Goal: Task Accomplishment & Management: Complete application form

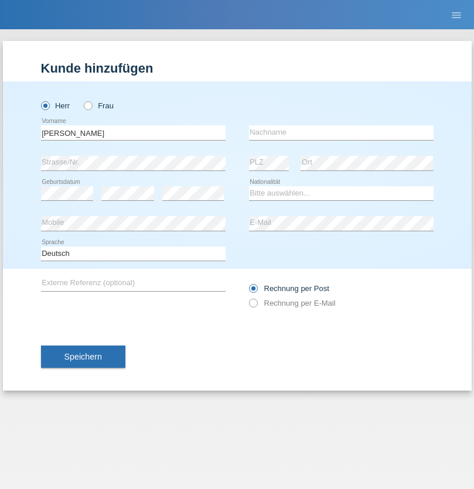
type input "[PERSON_NAME]"
click at [341, 132] on input "text" at bounding box center [341, 132] width 185 height 15
type input "Muransky"
select select "SK"
select select "C"
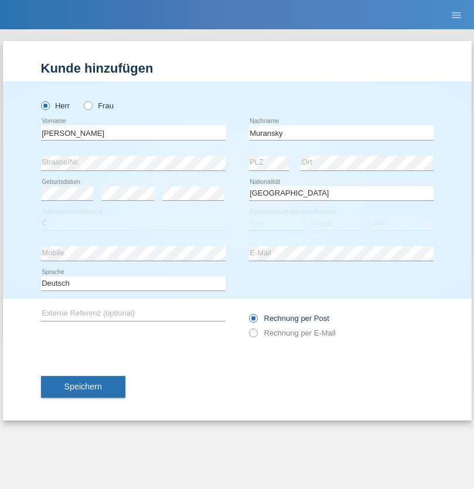
select select "29"
select select "10"
select select "2021"
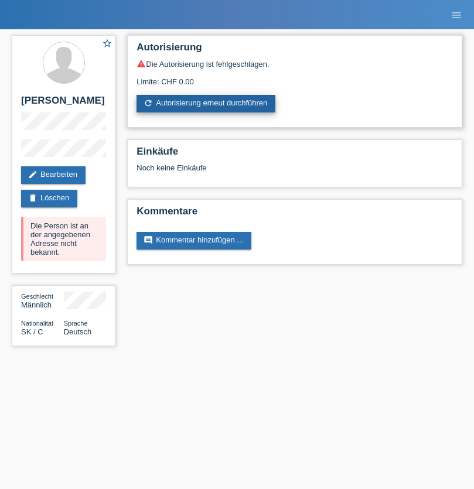
click at [207, 104] on link "refresh Autorisierung erneut durchführen" at bounding box center [206, 104] width 139 height 18
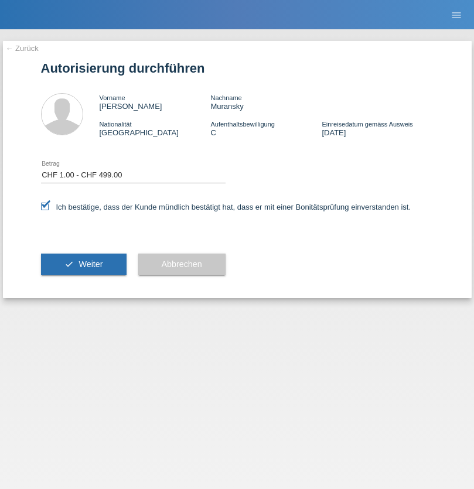
select select "1"
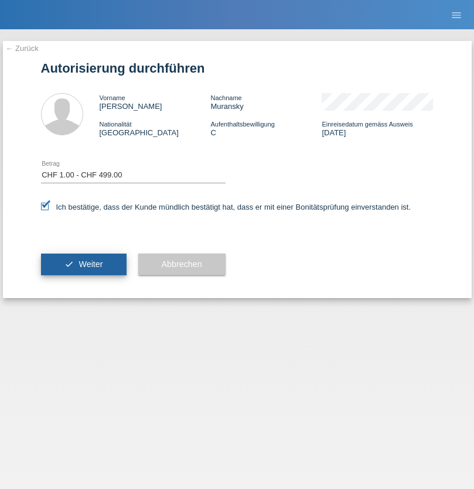
click at [83, 264] on span "Weiter" at bounding box center [91, 264] width 24 height 9
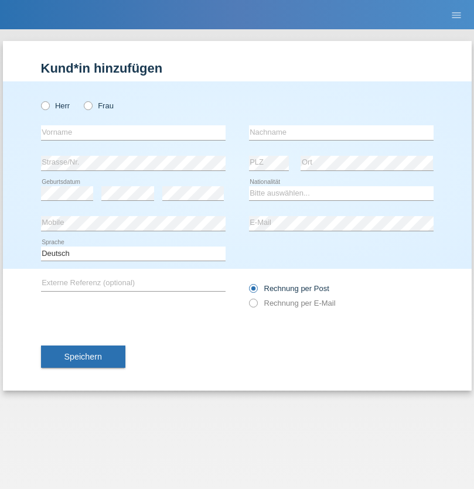
radio input "true"
click at [133, 132] on input "text" at bounding box center [133, 132] width 185 height 15
type input "Pascal"
click at [341, 132] on input "text" at bounding box center [341, 132] width 185 height 15
type input "Schütz"
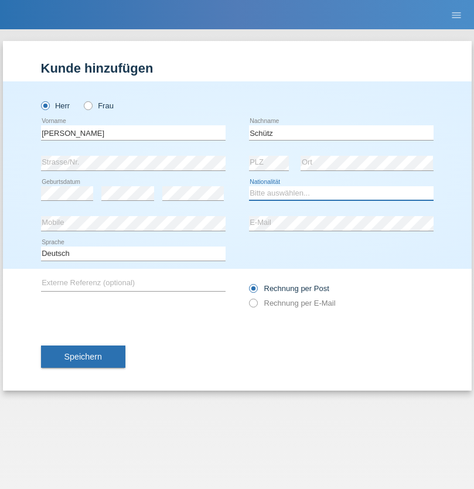
select select "DE"
select select "C"
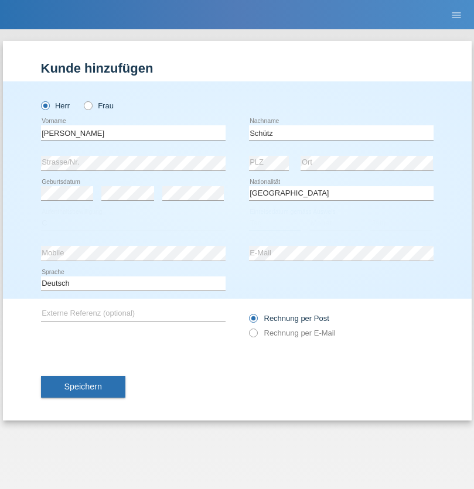
select select "01"
select select "08"
select select "2008"
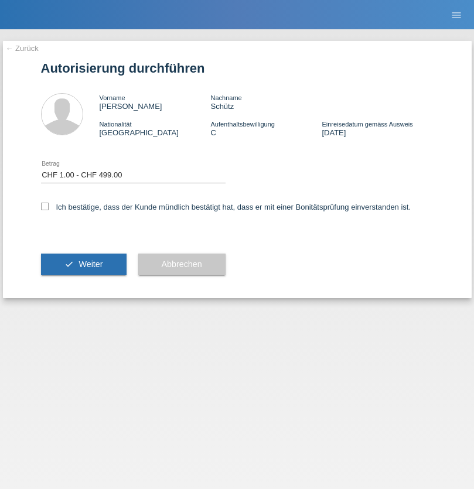
select select "1"
checkbox input "true"
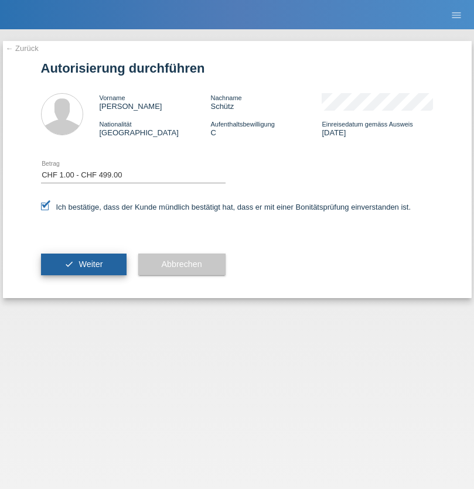
click at [83, 264] on span "Weiter" at bounding box center [91, 264] width 24 height 9
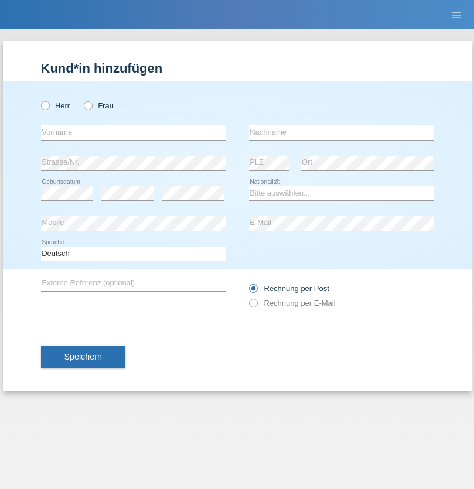
radio input "true"
click at [133, 132] on input "text" at bounding box center [133, 132] width 185 height 15
type input "Kantapon"
click at [341, 132] on input "text" at bounding box center [341, 132] width 185 height 15
type input "Putthawong"
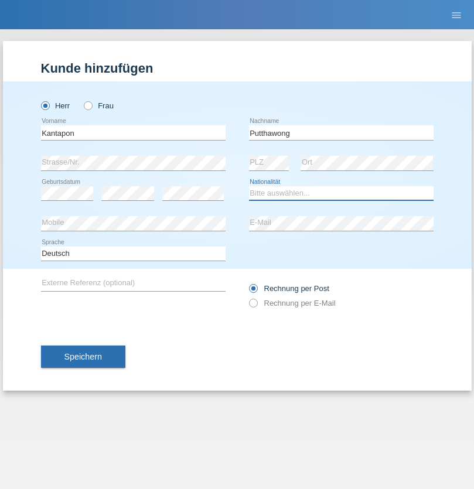
select select "TH"
select select "C"
select select "12"
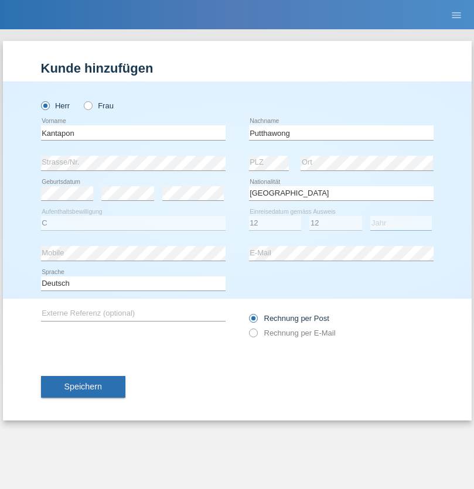
select select "2017"
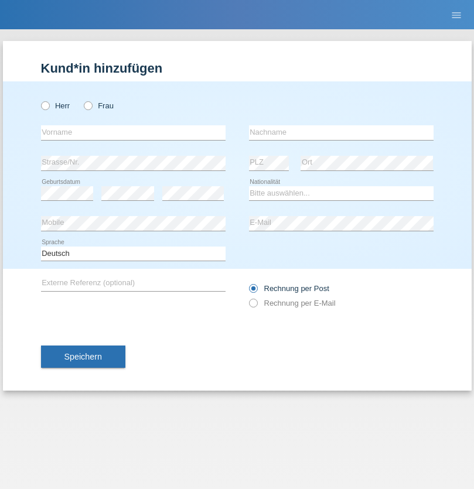
radio input "true"
click at [133, 132] on input "text" at bounding box center [133, 132] width 185 height 15
type input "Seyyed Saadi"
click at [341, 132] on input "text" at bounding box center [341, 132] width 185 height 15
type input "Sadeghi"
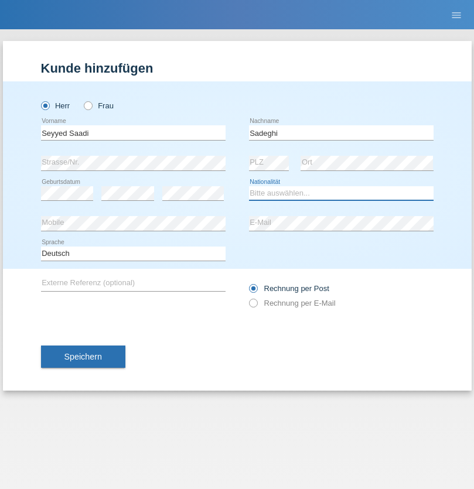
select select "CH"
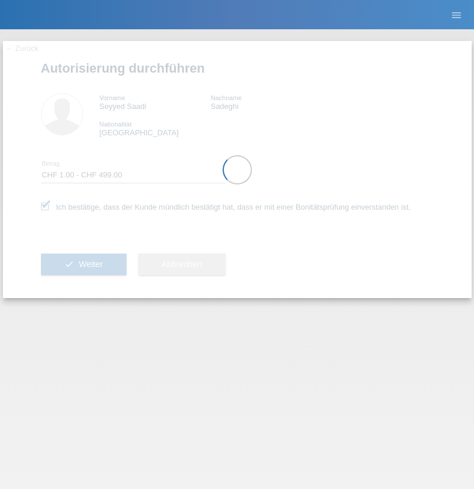
select select "1"
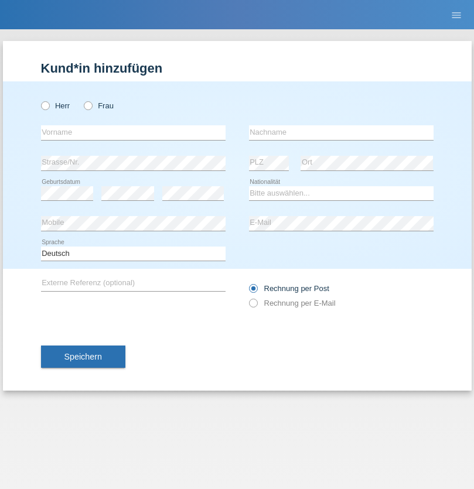
radio input "true"
click at [133, 132] on input "text" at bounding box center [133, 132] width 185 height 15
type input "[PERSON_NAME]"
click at [341, 132] on input "text" at bounding box center [341, 132] width 185 height 15
type input "Trifoi"
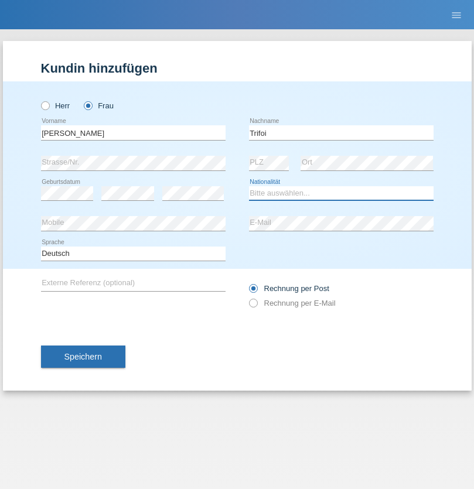
select select "OM"
select select "C"
select select "01"
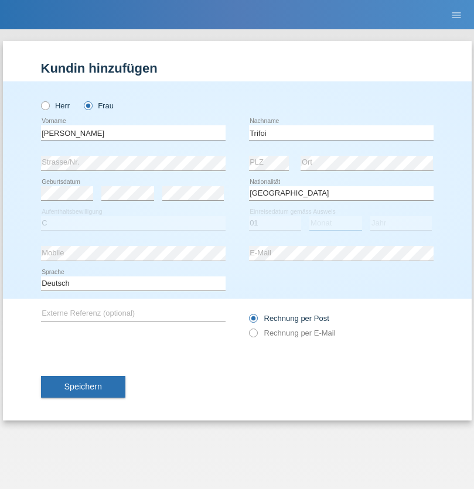
select select "01"
select select "2021"
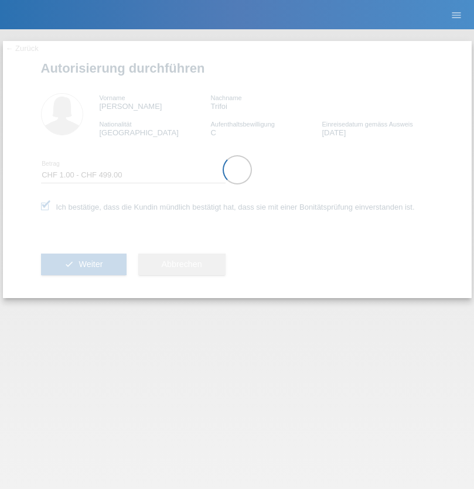
select select "1"
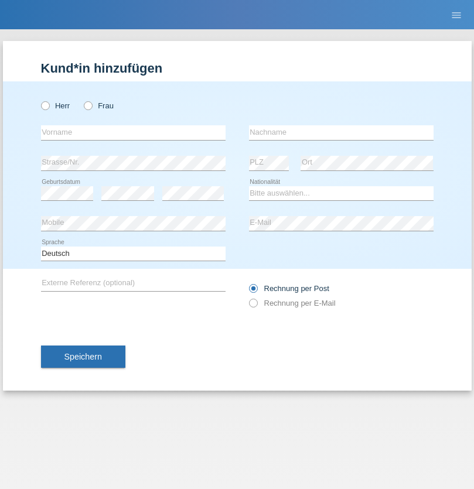
radio input "true"
click at [133, 132] on input "text" at bounding box center [133, 132] width 185 height 15
type input "Severine"
click at [341, 132] on input "text" at bounding box center [341, 132] width 185 height 15
type input "Lötscher"
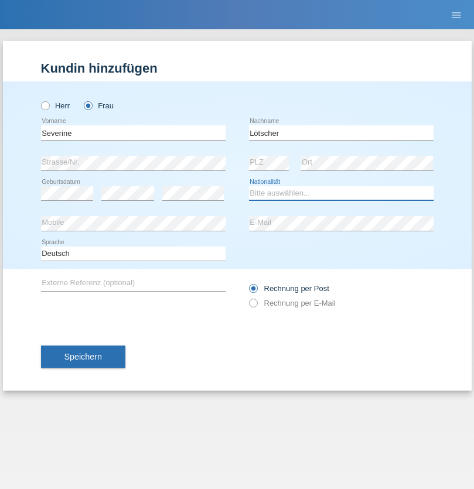
select select "CH"
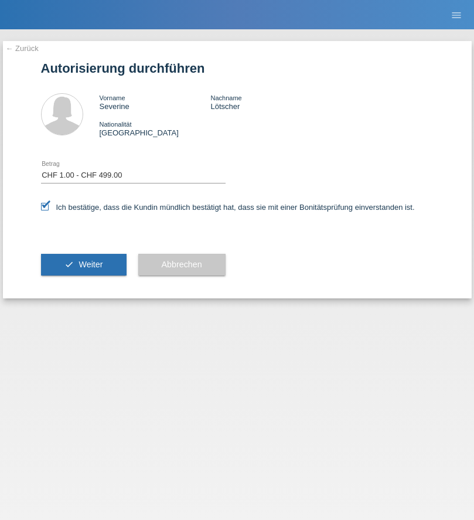
select select "1"
click at [83, 264] on span "Weiter" at bounding box center [91, 264] width 24 height 9
